Goal: Find contact information: Find contact information

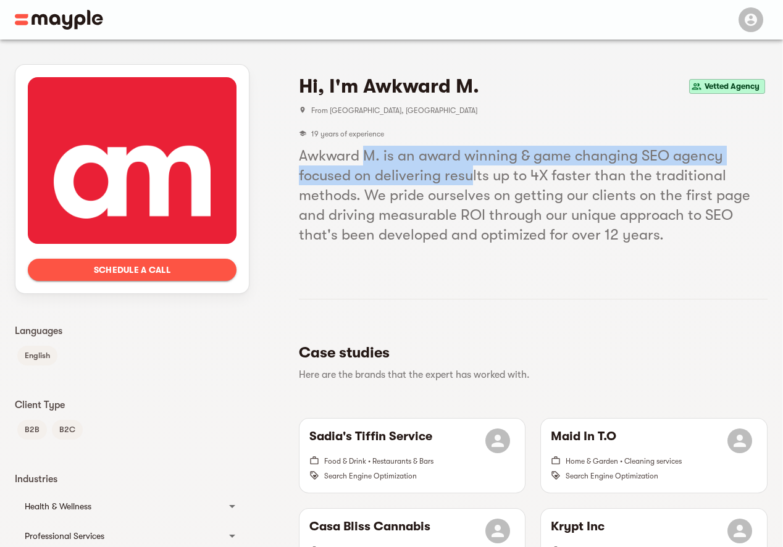
drag, startPoint x: 368, startPoint y: 154, endPoint x: 469, endPoint y: 168, distance: 102.2
click at [469, 168] on h5 "Awkward M. is an award winning & game changing SEO agency focused on delivering…" at bounding box center [533, 195] width 469 height 99
click at [144, 267] on span "Schedule a call" at bounding box center [132, 270] width 189 height 15
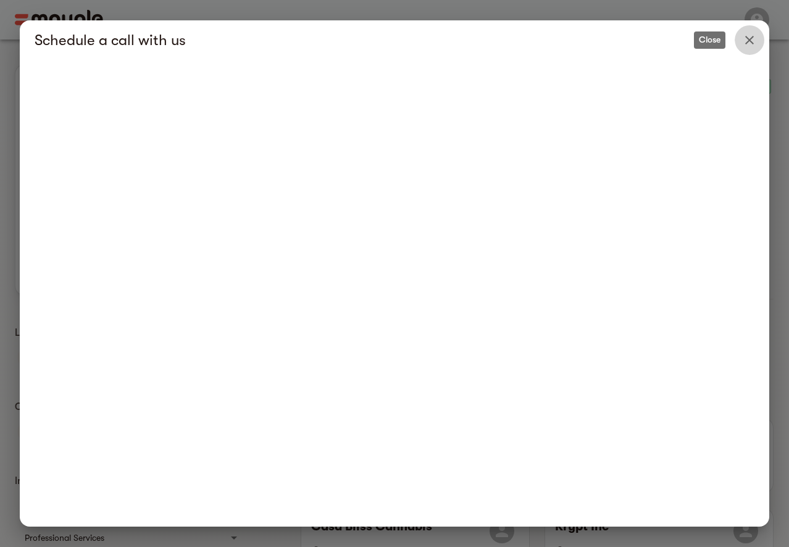
click at [752, 38] on icon "Close" at bounding box center [750, 40] width 9 height 9
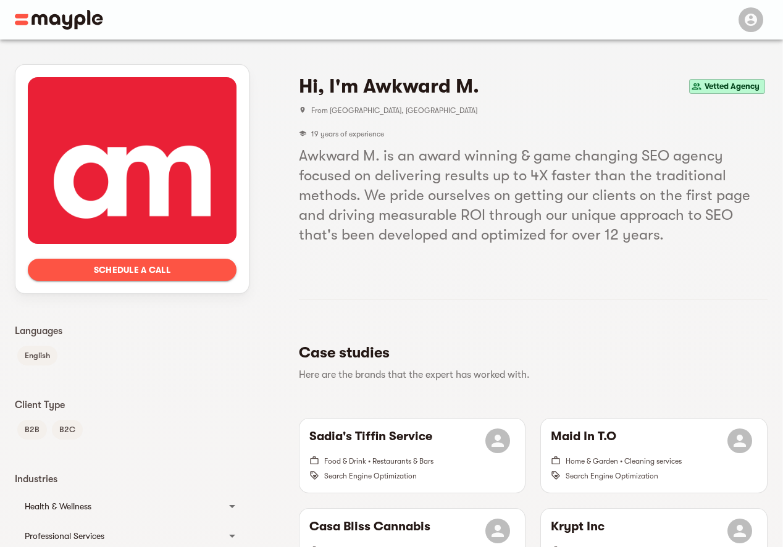
click at [718, 89] on span "Vetted Agency" at bounding box center [732, 86] width 65 height 15
click at [720, 85] on span "Vetted Agency" at bounding box center [732, 86] width 65 height 15
drag, startPoint x: 324, startPoint y: 105, endPoint x: 380, endPoint y: 105, distance: 56.8
click at [380, 105] on li "From [GEOGRAPHIC_DATA], [GEOGRAPHIC_DATA]" at bounding box center [533, 110] width 469 height 23
drag, startPoint x: 323, startPoint y: 136, endPoint x: 383, endPoint y: 129, distance: 60.3
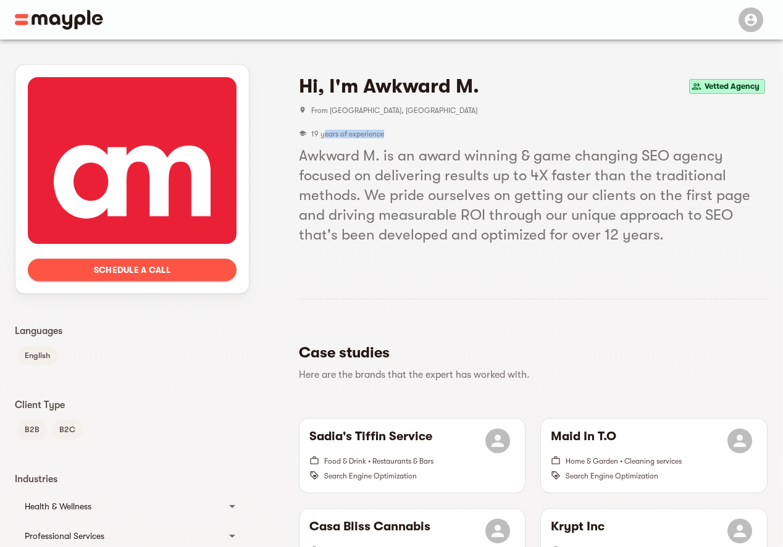
click at [383, 129] on li "19 years of experience" at bounding box center [341, 133] width 85 height 23
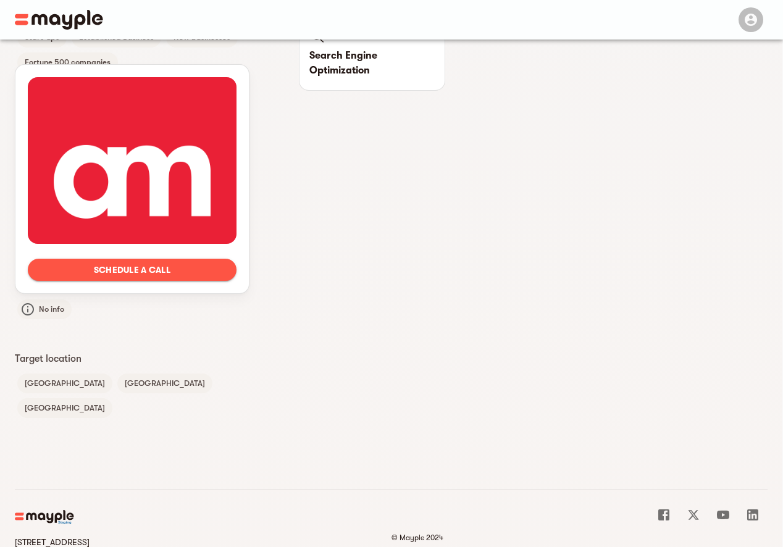
scroll to position [820, 0]
